Goal: Find specific page/section: Find specific page/section

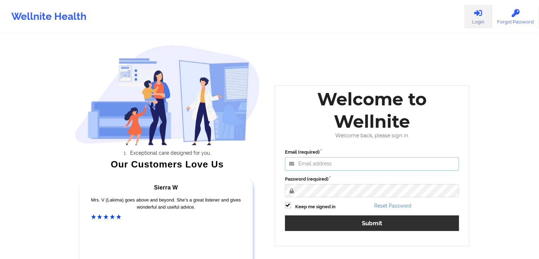
type input "[PERSON_NAME][EMAIL_ADDRESS][DOMAIN_NAME]"
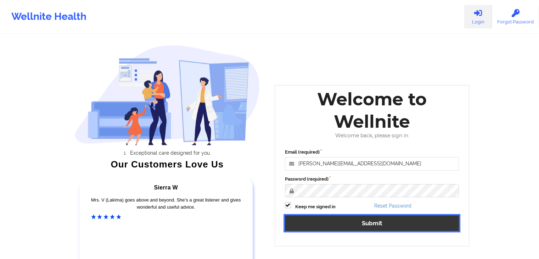
click at [417, 230] on button "Submit" at bounding box center [372, 222] width 174 height 15
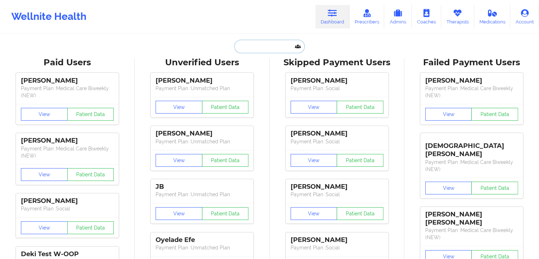
click at [274, 49] on input "text" at bounding box center [269, 46] width 70 height 13
paste input "[PERSON_NAME]"
type input "[PERSON_NAME]"
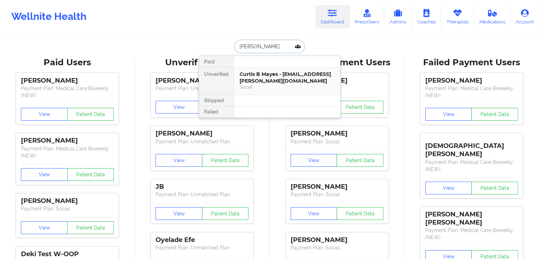
click at [279, 73] on div "Curtis B Mayes - [EMAIL_ADDRESS][PERSON_NAME][DOMAIN_NAME]" at bounding box center [287, 77] width 95 height 13
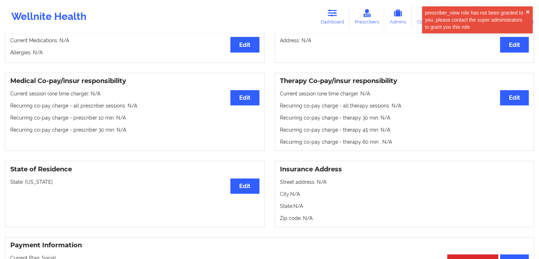
scroll to position [213, 0]
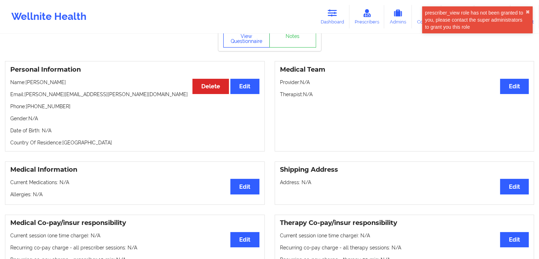
drag, startPoint x: 238, startPoint y: 44, endPoint x: 244, endPoint y: 54, distance: 11.4
click at [238, 44] on button "View Questionnaire" at bounding box center [246, 39] width 47 height 18
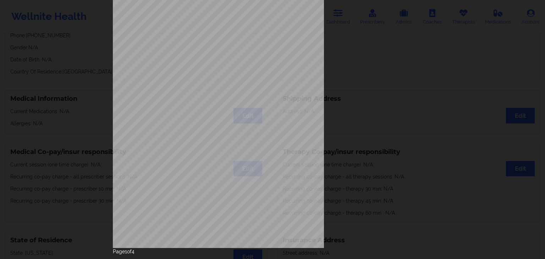
scroll to position [79, 0]
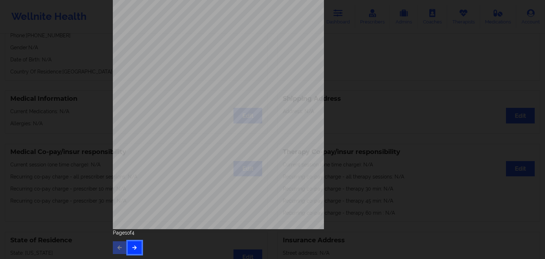
click at [132, 246] on icon "button" at bounding box center [135, 247] width 6 height 4
click at [130, 249] on button "button" at bounding box center [135, 247] width 14 height 13
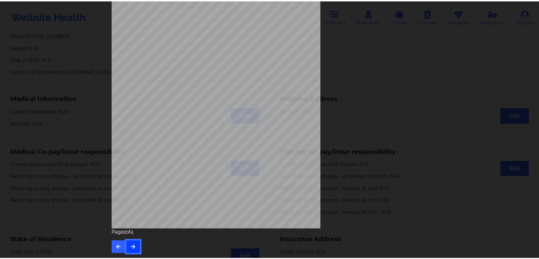
scroll to position [0, 0]
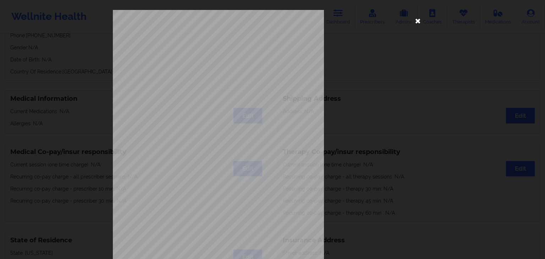
click at [412, 21] on icon at bounding box center [417, 20] width 11 height 11
